Goal: Task Accomplishment & Management: Use online tool/utility

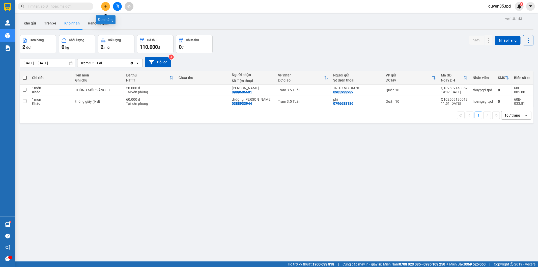
click at [105, 9] on button at bounding box center [105, 6] width 9 height 9
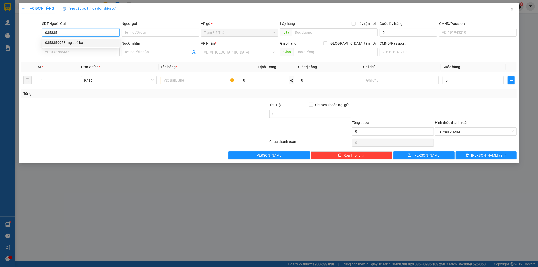
click at [82, 44] on div "0358359958 - ng t bé ba" at bounding box center [80, 43] width 71 height 6
type input "0358359958"
type input "ng t bé ba"
type input "083174009495"
type input "0358008911"
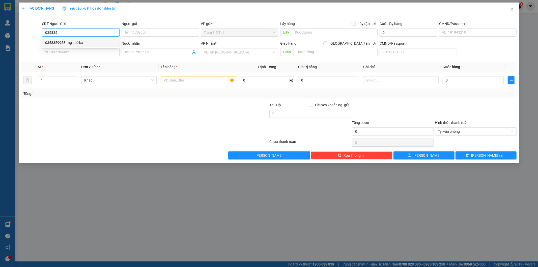
type input "YÊN"
type input "0358359958"
click at [210, 85] on td at bounding box center [198, 80] width 79 height 17
click at [207, 83] on input "text" at bounding box center [198, 80] width 75 height 8
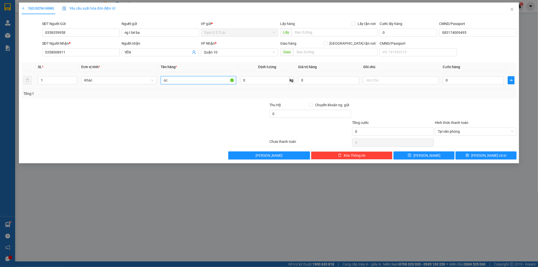
type input "o"
click at [164, 80] on input "ọc chôm chôm" at bounding box center [198, 80] width 75 height 8
type input "bọc chôm chôm"
click at [463, 82] on input "0" at bounding box center [472, 80] width 61 height 8
type input "5"
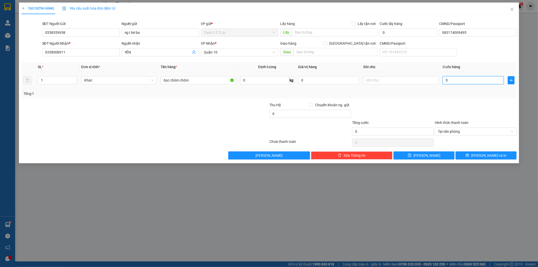
type input "5"
type input "50"
type input "50.000"
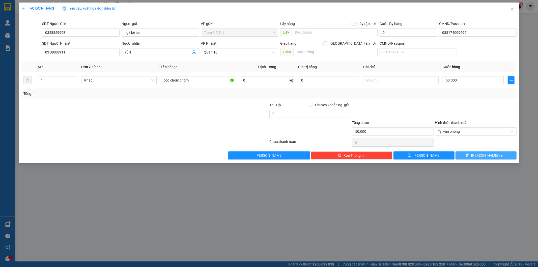
click at [487, 158] on span "[PERSON_NAME] và In" at bounding box center [488, 156] width 35 height 6
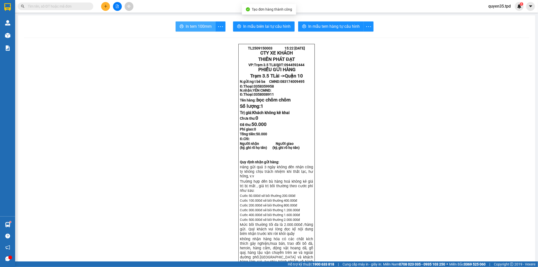
click at [180, 24] on icon "printer" at bounding box center [182, 26] width 4 height 4
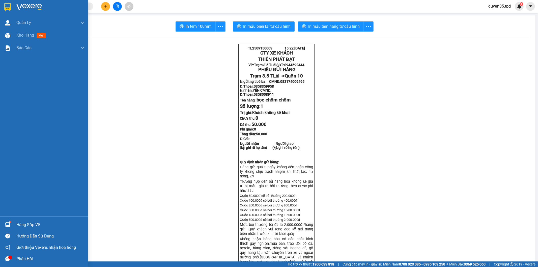
click at [9, 225] on img at bounding box center [7, 224] width 5 height 5
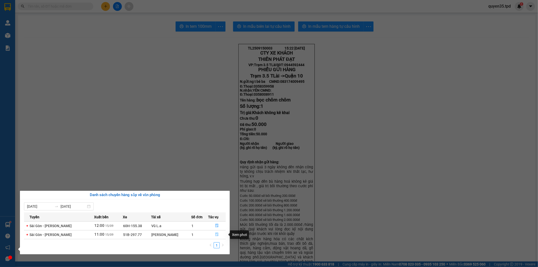
click at [215, 234] on icon "file-done" at bounding box center [216, 234] width 3 height 4
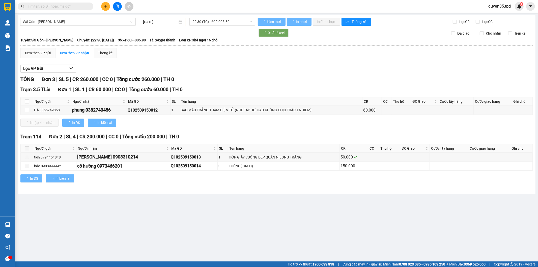
type input "[DATE]"
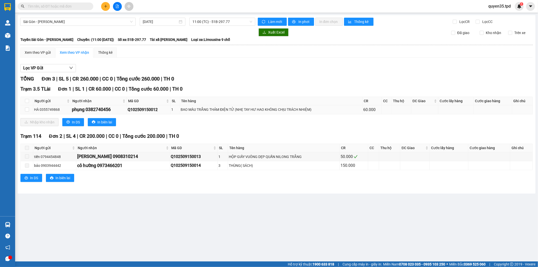
click at [29, 110] on td at bounding box center [27, 109] width 13 height 9
click at [27, 109] on input "checkbox" at bounding box center [27, 109] width 4 height 4
checkbox input "true"
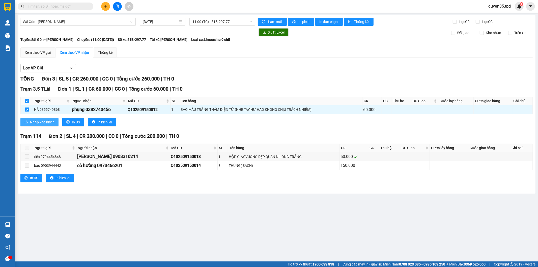
click at [29, 120] on button "Nhập kho nhận" at bounding box center [39, 122] width 38 height 8
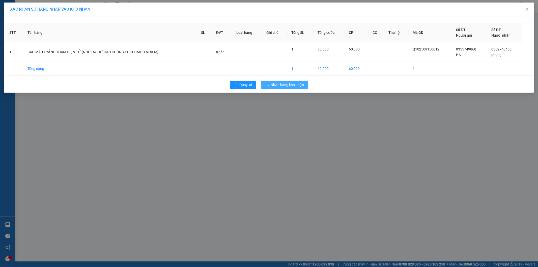
click at [280, 87] on span "Nhập hàng kho nhận" at bounding box center [287, 85] width 33 height 6
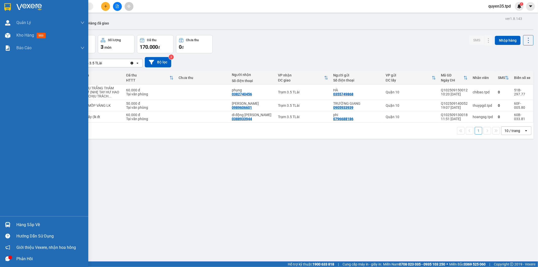
click at [28, 225] on div "Hàng sắp về" at bounding box center [50, 225] width 68 height 8
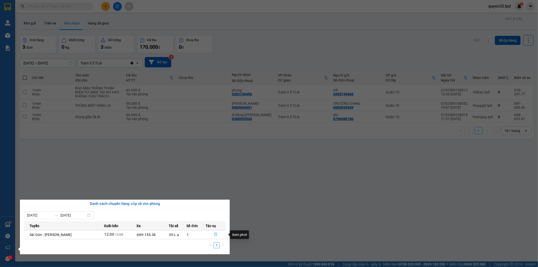
click at [216, 233] on icon "file-done" at bounding box center [216, 234] width 4 height 4
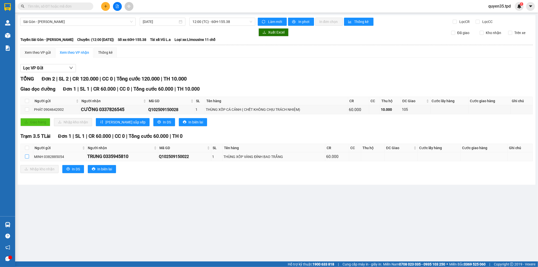
click at [27, 157] on input "checkbox" at bounding box center [27, 156] width 4 height 4
checkbox input "true"
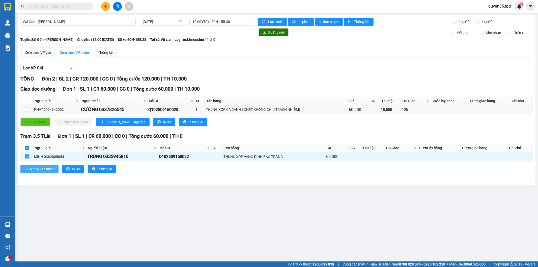
click at [31, 167] on span "Nhập kho nhận" at bounding box center [42, 169] width 24 height 6
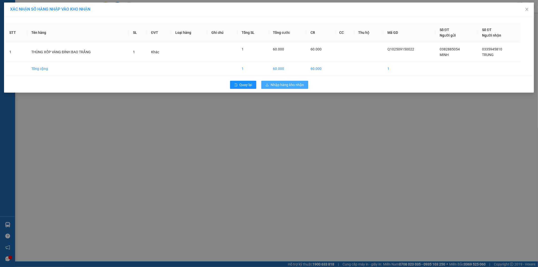
click at [279, 86] on span "Nhập hàng kho nhận" at bounding box center [287, 85] width 33 height 6
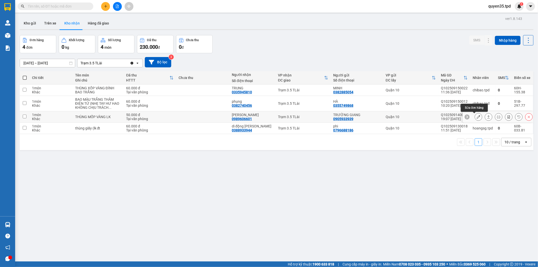
click at [475, 117] on button at bounding box center [478, 116] width 7 height 9
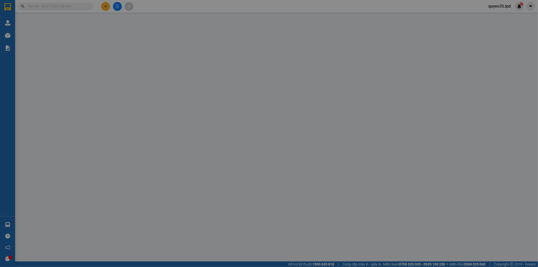
type input "0905933939"
type input "TRƯỜNG GIANG"
type input "079096014637"
type input "0989606601"
type input "[PERSON_NAME]"
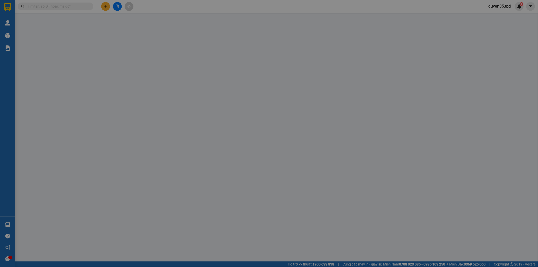
type input "50.000"
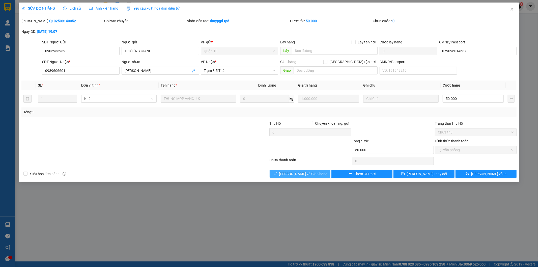
click at [309, 173] on span "[PERSON_NAME] và Giao hàng" at bounding box center [303, 174] width 48 height 6
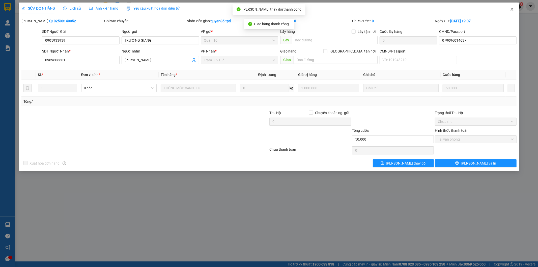
click at [511, 10] on icon "close" at bounding box center [512, 9] width 4 height 4
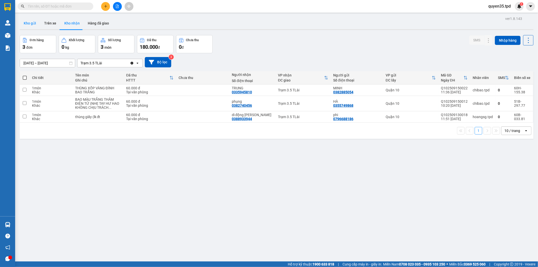
click at [32, 20] on button "Kho gửi" at bounding box center [30, 23] width 20 height 12
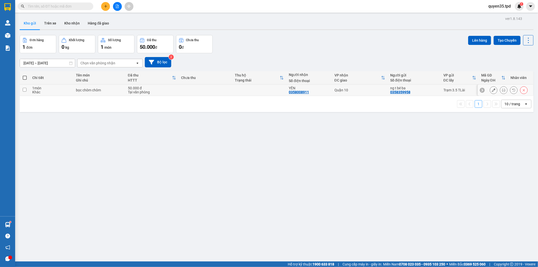
click at [24, 90] on input "checkbox" at bounding box center [25, 90] width 4 height 4
checkbox input "true"
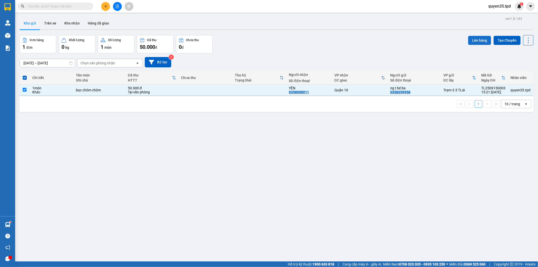
click at [475, 41] on button "Lên hàng" at bounding box center [479, 40] width 23 height 9
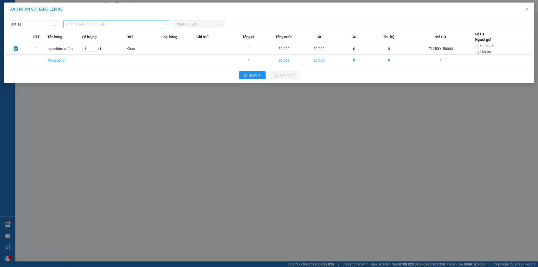
click at [106, 26] on span "Chọn tuyến - nhóm tuyến" at bounding box center [116, 24] width 101 height 8
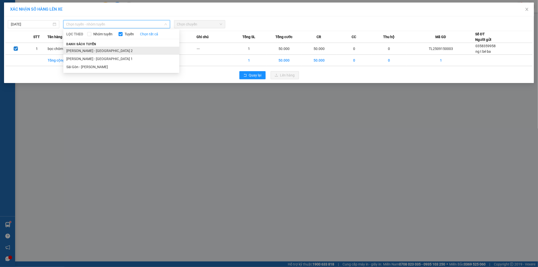
click at [100, 51] on li "[PERSON_NAME] - [GEOGRAPHIC_DATA] 2" at bounding box center [121, 51] width 116 height 8
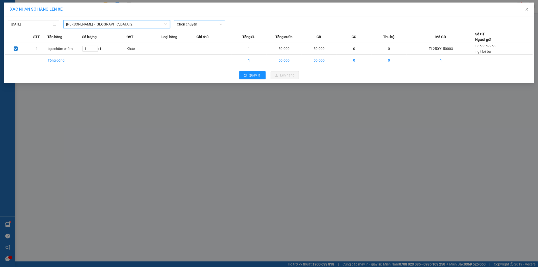
click at [207, 24] on span "Chọn chuyến" at bounding box center [199, 24] width 45 height 8
click at [221, 92] on div "XÁC NHẬN SỐ HÀNG LÊN XE [DATE] Phương Lâm - [GEOGRAPHIC_DATA] 2 LỌC THEO Nhóm t…" at bounding box center [269, 133] width 538 height 267
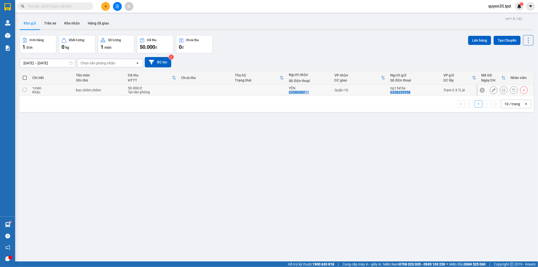
drag, startPoint x: 23, startPoint y: 89, endPoint x: 41, endPoint y: 87, distance: 18.0
click at [24, 89] on input "checkbox" at bounding box center [25, 90] width 4 height 4
checkbox input "true"
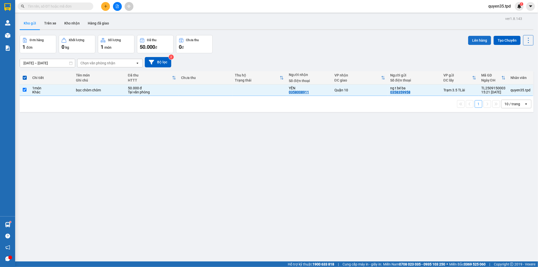
click at [482, 38] on button "Lên hàng" at bounding box center [479, 40] width 23 height 9
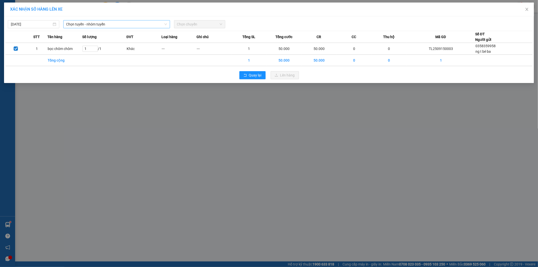
click at [143, 22] on span "Chọn tuyến - nhóm tuyến" at bounding box center [116, 24] width 101 height 8
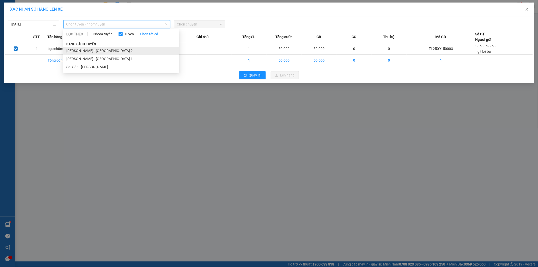
click at [98, 49] on li "[PERSON_NAME] - [GEOGRAPHIC_DATA] 2" at bounding box center [121, 51] width 116 height 8
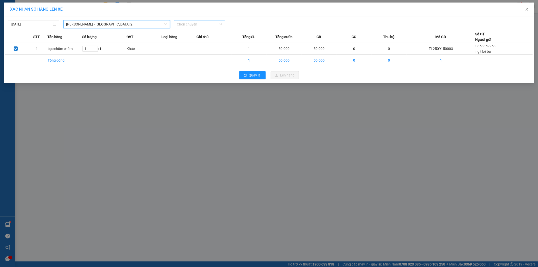
click at [204, 25] on span "Chọn chuyến" at bounding box center [199, 24] width 45 height 8
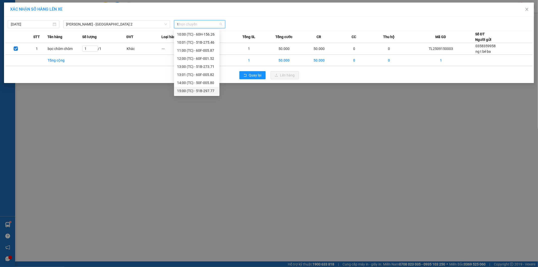
scroll to position [32, 0]
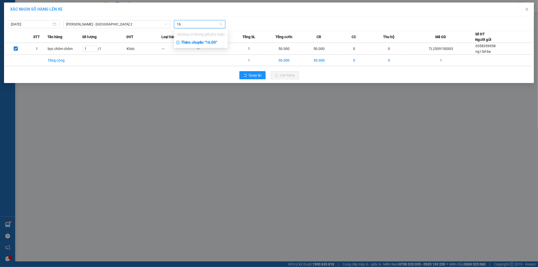
type input "16"
click at [204, 41] on div "Thêm chuyến " 16:00 "" at bounding box center [201, 42] width 54 height 9
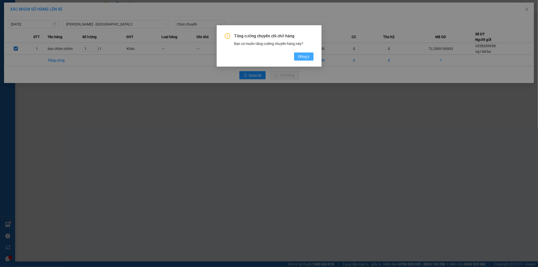
click at [307, 61] on button "Đồng ý" at bounding box center [303, 56] width 19 height 8
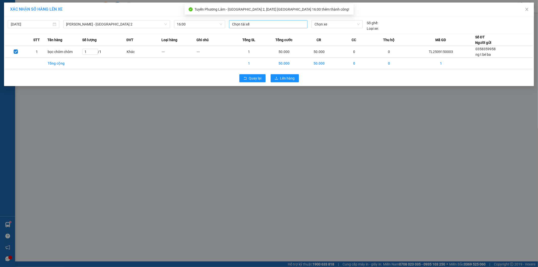
click at [258, 23] on div at bounding box center [268, 24] width 76 height 6
type input "kh"
click at [256, 35] on div "Khiêm" at bounding box center [267, 35] width 70 height 6
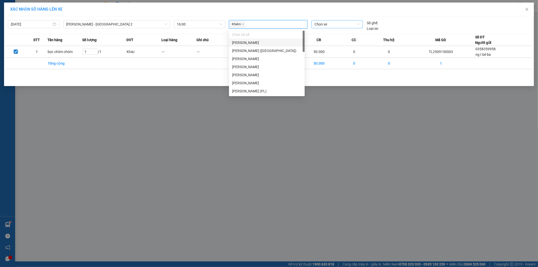
click at [321, 27] on span "Chọn xe" at bounding box center [336, 24] width 45 height 8
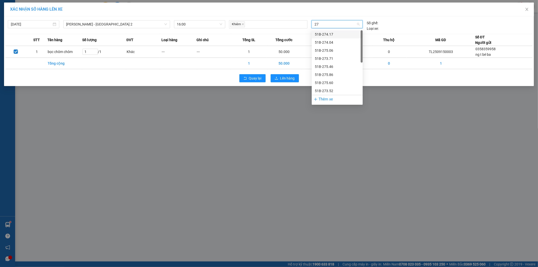
type input "275"
click at [334, 34] on div "51B-275.06" at bounding box center [337, 35] width 45 height 6
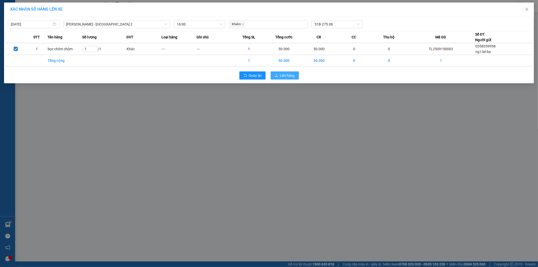
click at [282, 75] on span "Lên hàng" at bounding box center [287, 76] width 15 height 6
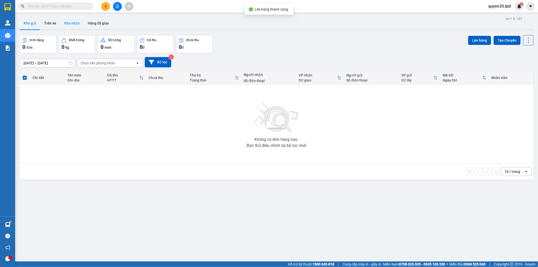
click at [72, 20] on button "Kho nhận" at bounding box center [71, 23] width 23 height 12
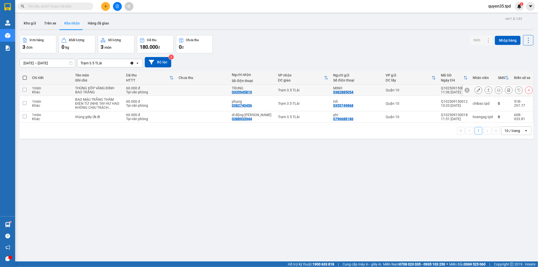
click at [475, 89] on button at bounding box center [478, 90] width 7 height 9
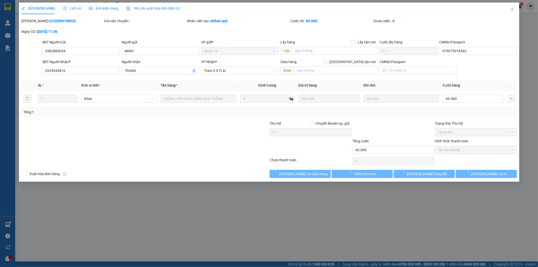
type input "0382885054"
type input "MINH"
type input "079075018542"
type input "0335945810"
type input "TRUNG"
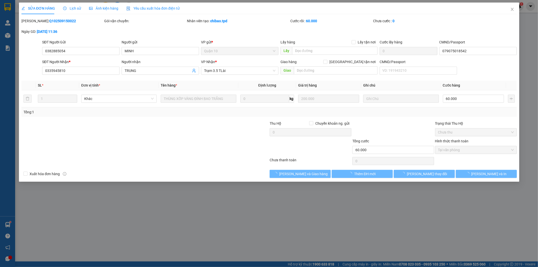
type input "60.000"
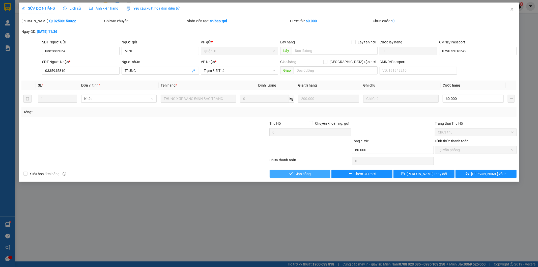
click at [313, 173] on button "Giao hàng" at bounding box center [300, 174] width 61 height 8
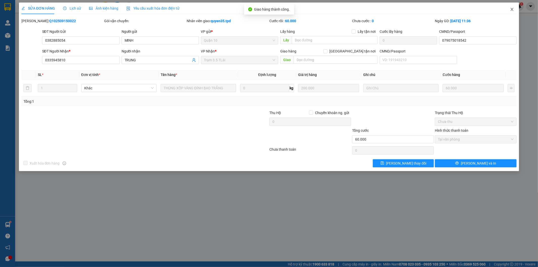
click at [511, 9] on icon "close" at bounding box center [512, 9] width 4 height 4
